Goal: Check status

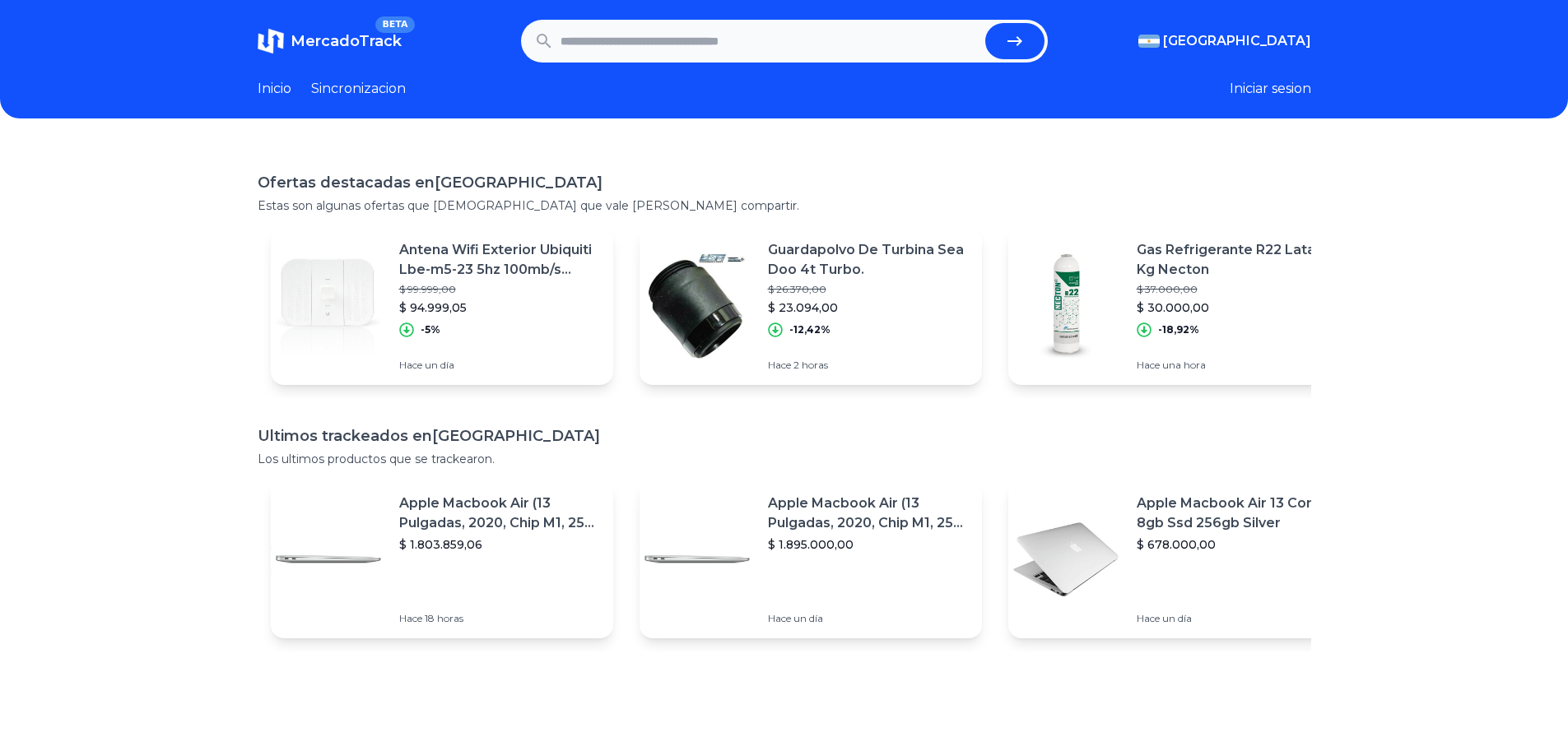
click at [611, 39] on input "text" at bounding box center [769, 41] width 418 height 36
paste input "**********"
click at [1003, 44] on button "submit" at bounding box center [1014, 41] width 59 height 36
type input "**********"
